Goal: Task Accomplishment & Management: Use online tool/utility

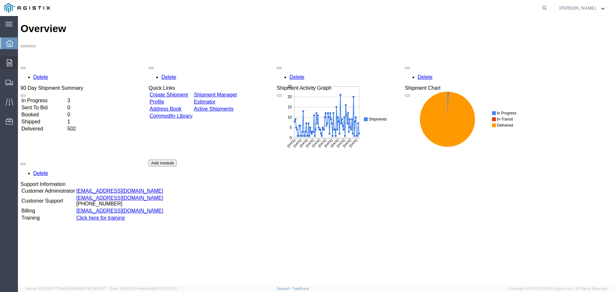
click at [8, 63] on icon at bounding box center [9, 62] width 5 height 7
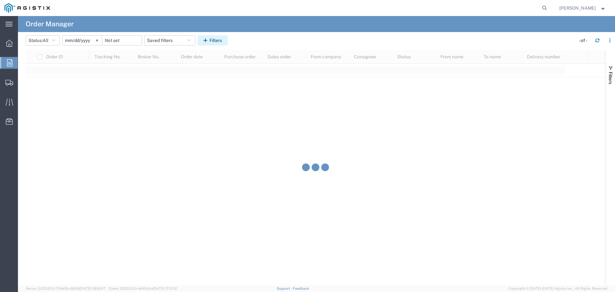
click at [209, 39] on icon "button" at bounding box center [206, 40] width 6 height 4
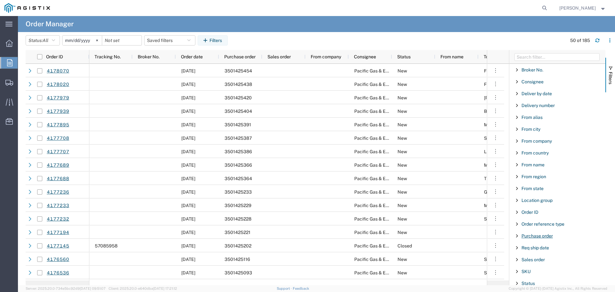
click at [540, 237] on span "Purchase order" at bounding box center [536, 235] width 31 height 5
click at [534, 263] on input "Filter Value" at bounding box center [559, 263] width 84 height 8
type input "3501425228"
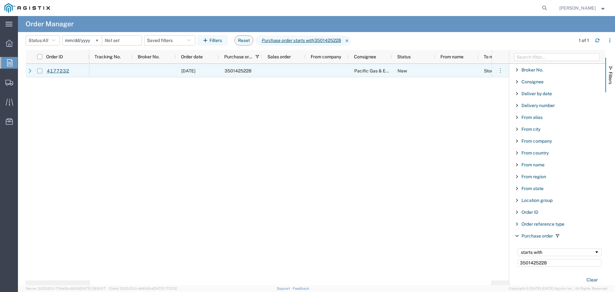
click at [41, 70] on input "Press Space to toggle row selection (unchecked)" at bounding box center [39, 70] width 5 height 5
checkbox input "true"
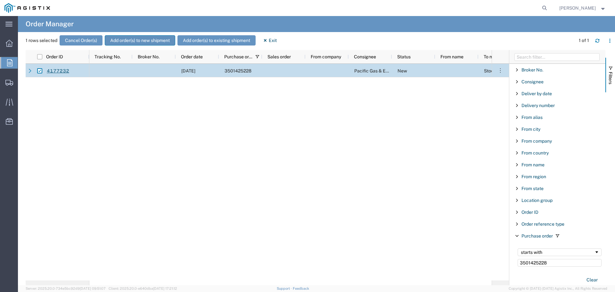
click at [119, 43] on button "Add order(s) to new shipment" at bounding box center [140, 40] width 70 height 10
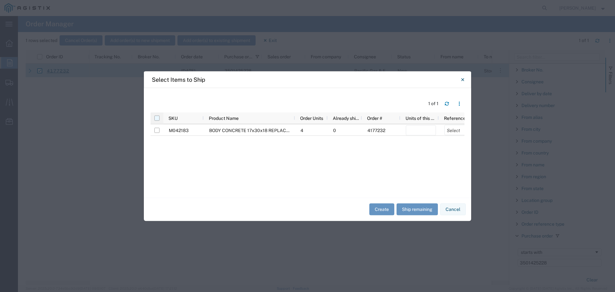
click at [158, 117] on input "checkbox" at bounding box center [156, 117] width 5 height 5
checkbox input "true"
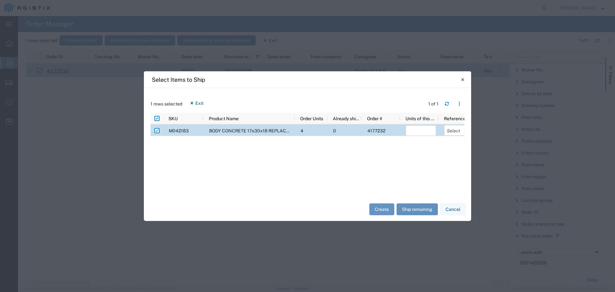
click at [406, 204] on button "Ship remaining" at bounding box center [416, 209] width 41 height 12
type input "4"
click at [449, 131] on select "Select Purchase Order Delivery Number" at bounding box center [459, 130] width 30 height 10
select select "PURCHORD"
click at [444, 125] on select "Select Purchase Order Delivery Number" at bounding box center [459, 130] width 30 height 10
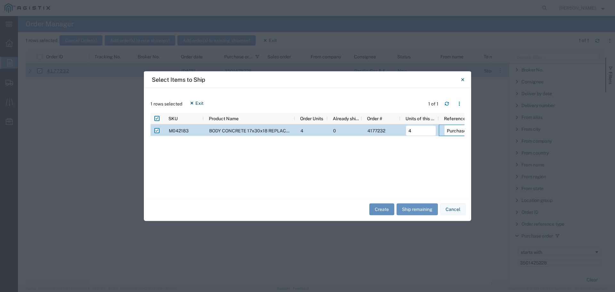
click at [381, 211] on button "Create" at bounding box center [381, 209] width 25 height 12
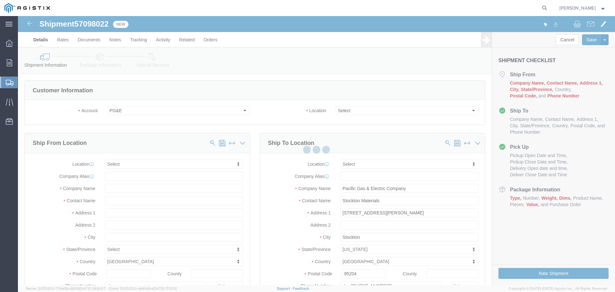
select select
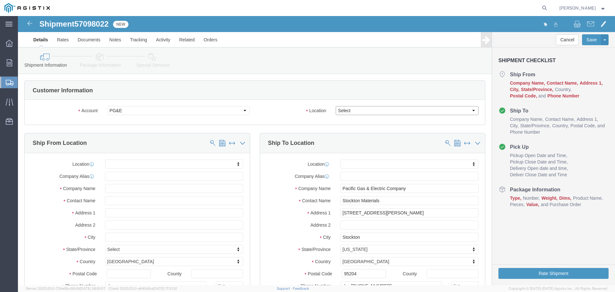
click select "Select All Others [GEOGRAPHIC_DATA] [GEOGRAPHIC_DATA] [GEOGRAPHIC_DATA] [GEOGRA…"
select select "23082"
click select "Select All Others [GEOGRAPHIC_DATA] [GEOGRAPHIC_DATA] [GEOGRAPHIC_DATA] [GEOGRA…"
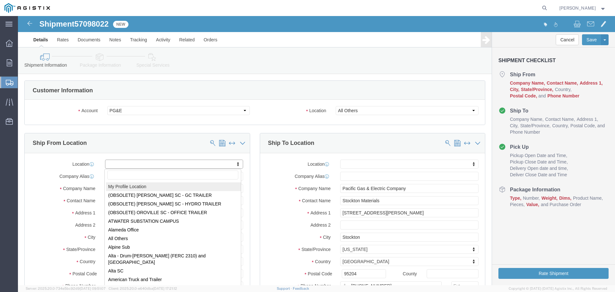
select select "MYPROFILE"
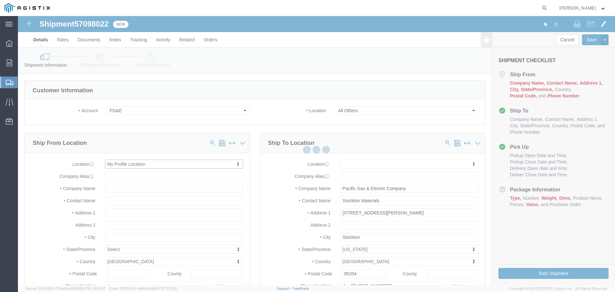
select select "CA"
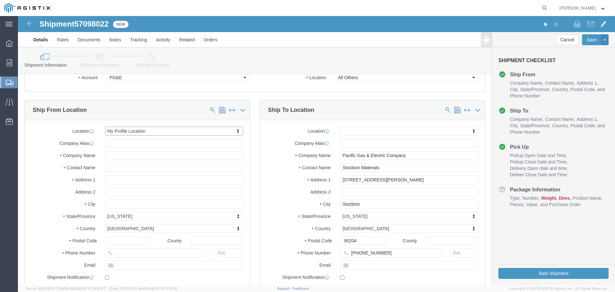
scroll to position [64, 0]
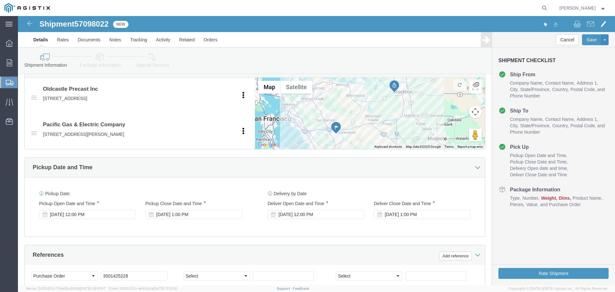
click div "[DATE] 12:00 PM"
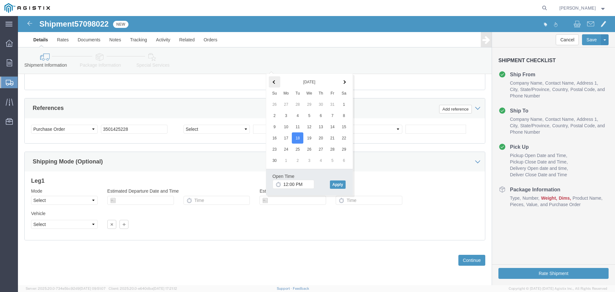
click th
click button "Apply"
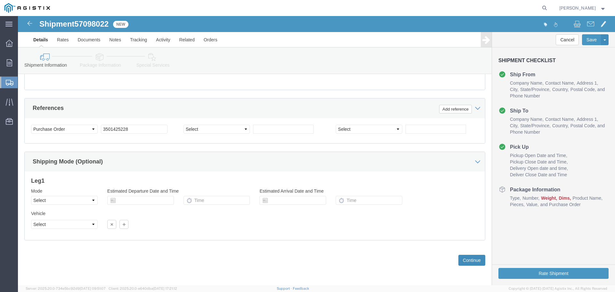
click button "Continue"
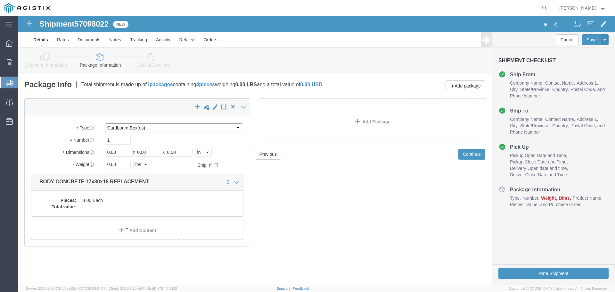
click select "Select Bulk Bundle(s) Cardboard Box(es) Carton(s) Crate(s) Drum(s) (Fiberboard)…"
select select "YRPK"
click select "Select Bulk Bundle(s) Cardboard Box(es) Carton(s) Crate(s) Drum(s) (Fiberboard)…"
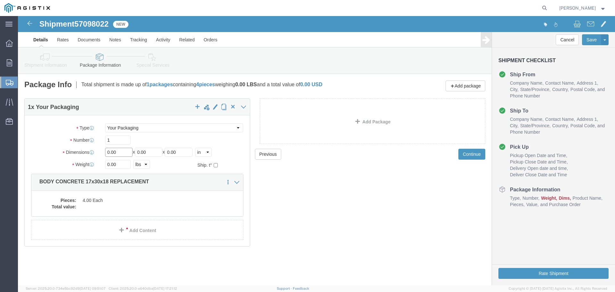
click input "0.00"
drag, startPoint x: 106, startPoint y: 138, endPoint x: 90, endPoint y: 137, distance: 16.0
click input "30"
type input "17"
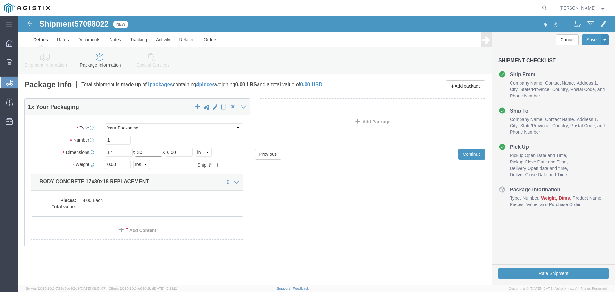
type input "30"
type input "18"
type input "4"
type input "3330"
click div "Pieces: 4.00 Each Total value:"
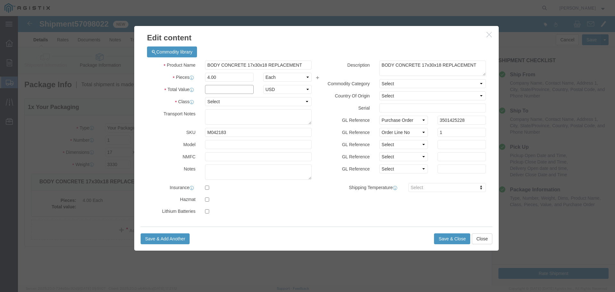
click input "text"
type input "1"
select select "USD"
select select "55"
click button "Save & Close"
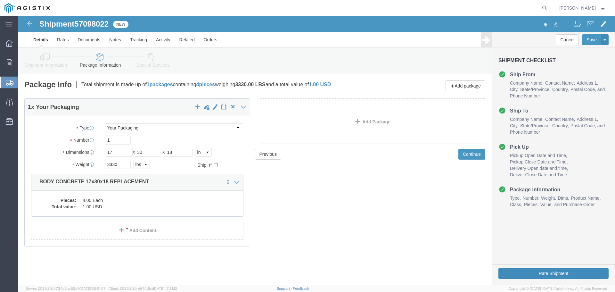
click button "Rate Shipment"
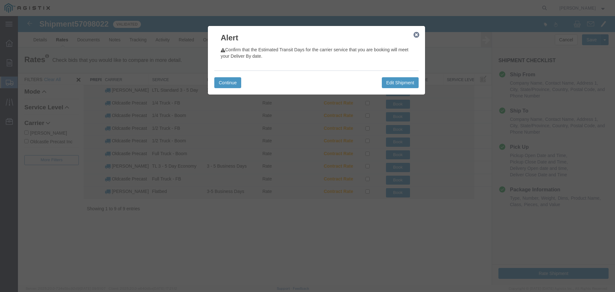
click at [417, 35] on icon "button" at bounding box center [416, 34] width 6 height 5
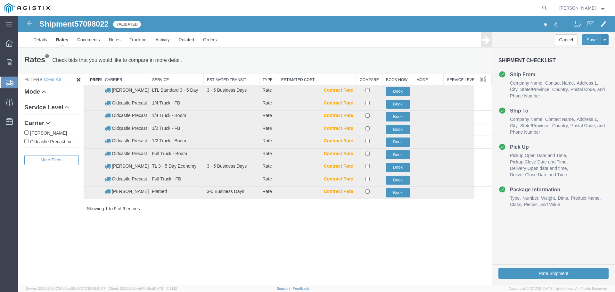
click at [56, 141] on label "Oldcastle Precast Inc" at bounding box center [51, 141] width 54 height 7
click at [28, 141] on input "Oldcastle Precast Inc" at bounding box center [26, 141] width 4 height 4
checkbox input "true"
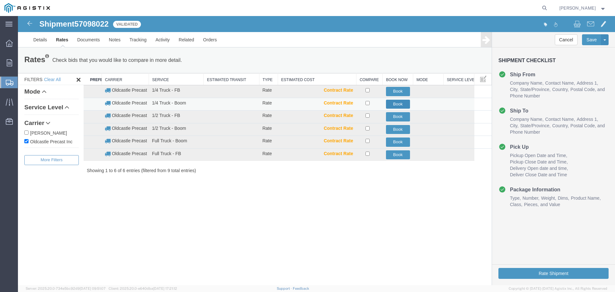
click at [397, 105] on button "Book" at bounding box center [398, 104] width 24 height 9
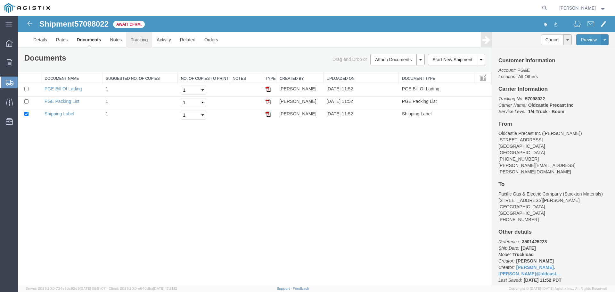
click at [147, 38] on link "Tracking" at bounding box center [139, 39] width 26 height 15
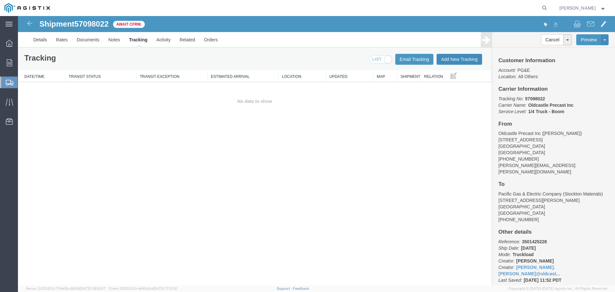
click at [461, 58] on button "Add New Tracking" at bounding box center [458, 59] width 45 height 11
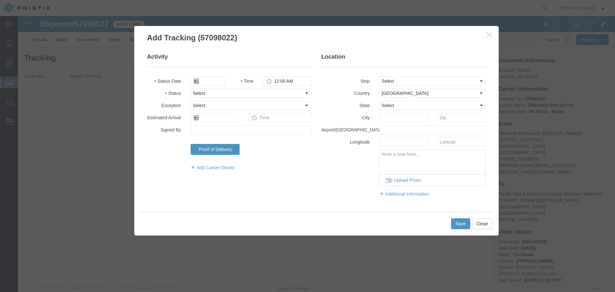
type input "[DATE]"
type input "12:00 PM"
click at [214, 93] on select "Select Arrival Notice Available Arrival Notice Imported Arrive at Delivery Loca…" at bounding box center [251, 93] width 121 height 9
select select "DELIVRED"
click at [191, 89] on select "Select Arrival Notice Available Arrival Notice Imported Arrive at Delivery Loca…" at bounding box center [251, 93] width 121 height 9
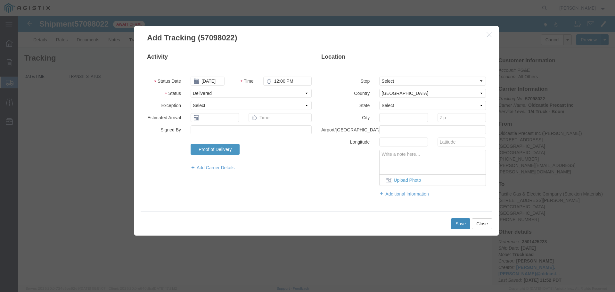
click at [458, 225] on button "Save" at bounding box center [460, 223] width 19 height 11
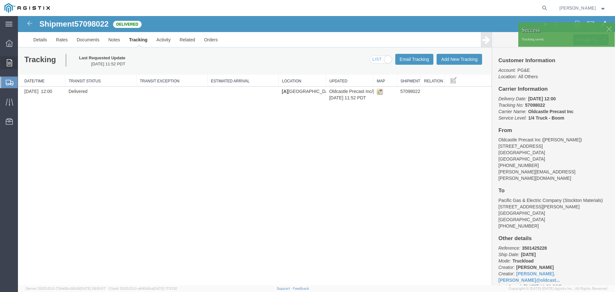
click at [9, 62] on icon at bounding box center [9, 62] width 5 height 7
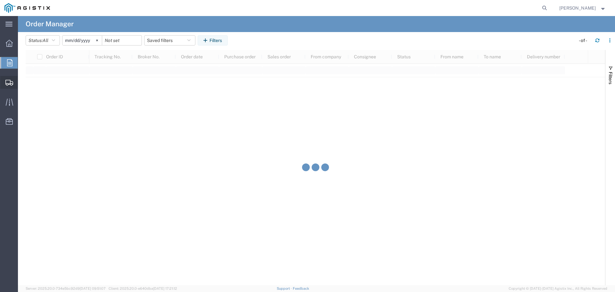
click at [12, 84] on icon at bounding box center [9, 83] width 8 height 6
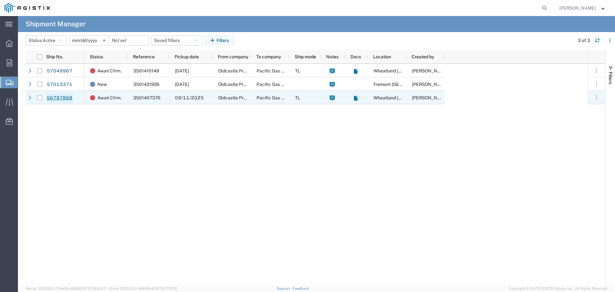
click at [60, 98] on link "56797868" at bounding box center [59, 98] width 26 height 10
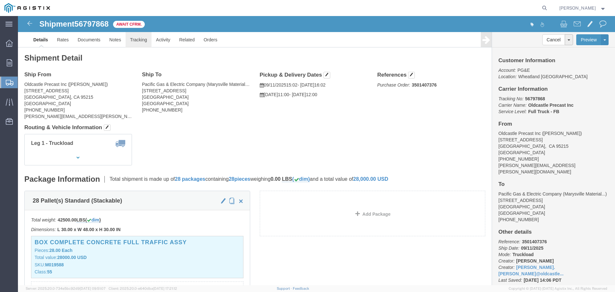
click link "Tracking"
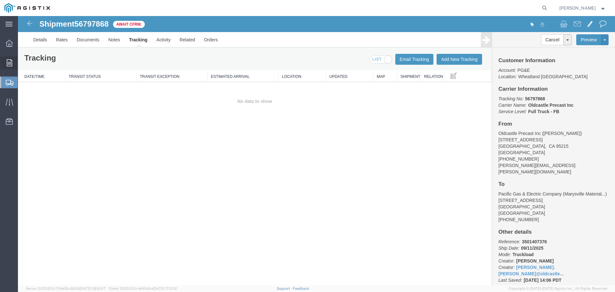
click at [7, 62] on icon at bounding box center [9, 62] width 5 height 7
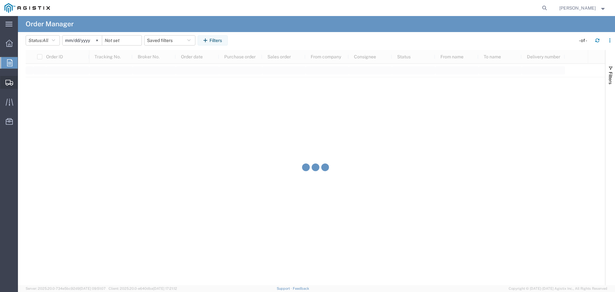
click at [4, 83] on div at bounding box center [9, 82] width 18 height 13
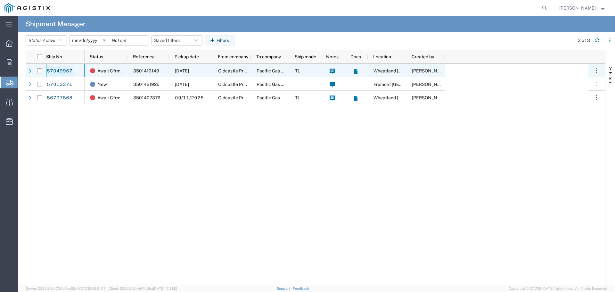
click at [63, 69] on link "57049967" at bounding box center [59, 71] width 26 height 10
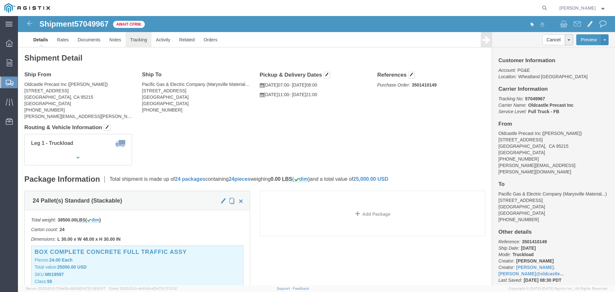
click link "Tracking"
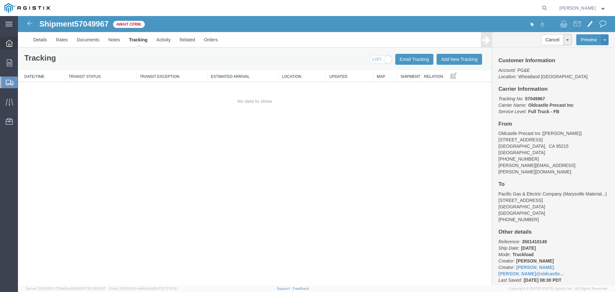
click at [8, 44] on icon at bounding box center [9, 43] width 7 height 7
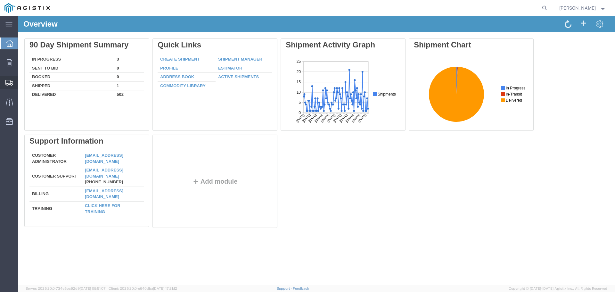
click at [9, 82] on icon at bounding box center [9, 83] width 8 height 6
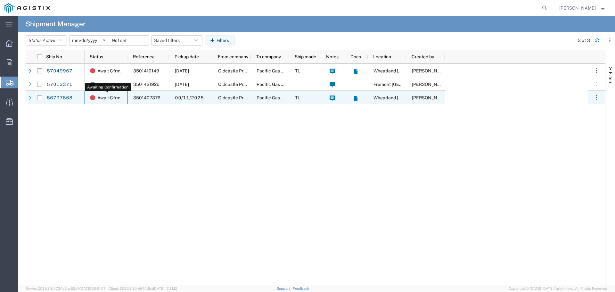
click at [117, 97] on span "Await Cfrm." at bounding box center [109, 97] width 24 height 13
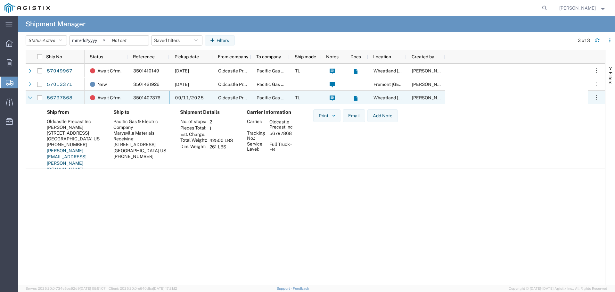
click at [150, 97] on span "3501407376" at bounding box center [146, 97] width 27 height 5
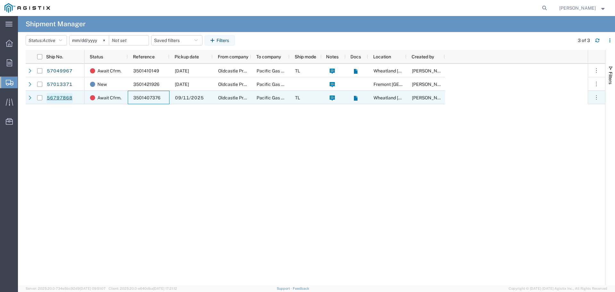
click at [64, 98] on link "56797868" at bounding box center [59, 98] width 26 height 10
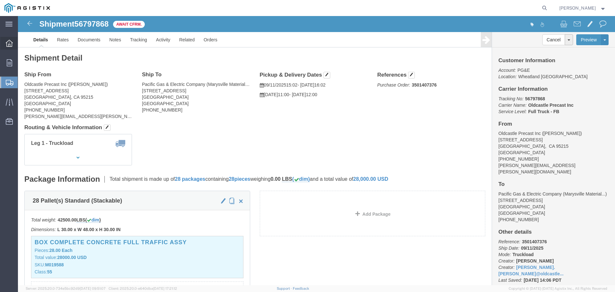
click at [12, 43] on icon at bounding box center [9, 43] width 7 height 7
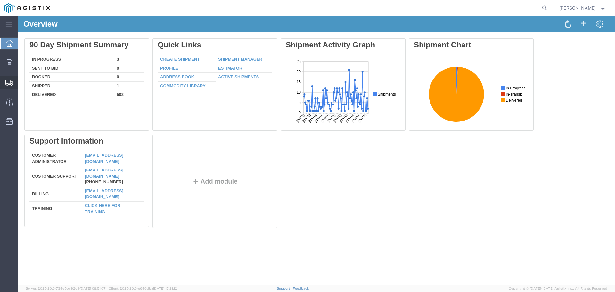
click at [12, 83] on icon at bounding box center [9, 83] width 8 height 6
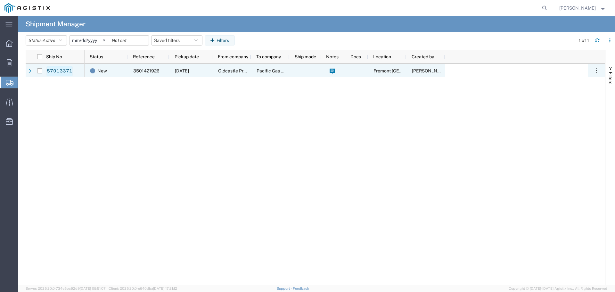
click at [66, 71] on link "57013371" at bounding box center [59, 71] width 26 height 10
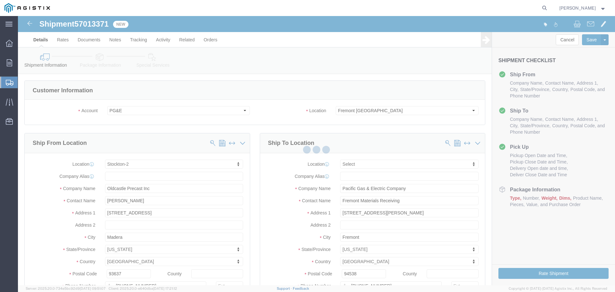
select select "23095"
select select
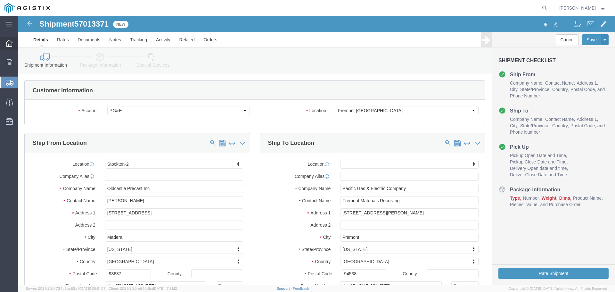
click at [8, 42] on icon at bounding box center [9, 43] width 7 height 7
